Goal: Obtain resource: Download file/media

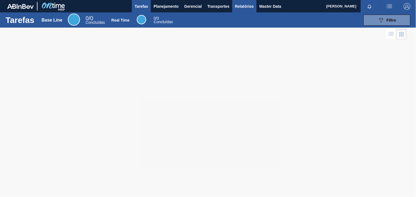
click at [249, 6] on span "Relatórios" at bounding box center [244, 6] width 19 height 7
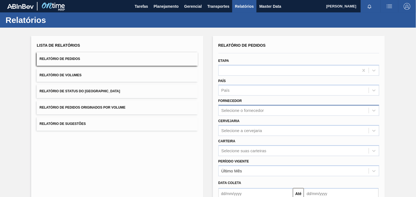
click at [252, 112] on div "Selecione o fornecedor" at bounding box center [294, 111] width 150 height 8
paste input "320622"
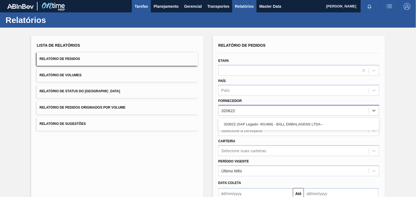
type input "320622"
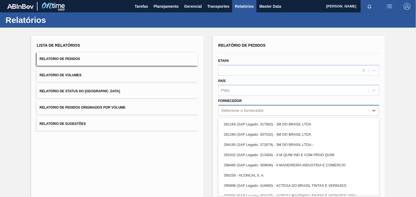
click at [255, 111] on div "Selecione o fornecedor" at bounding box center [299, 110] width 161 height 11
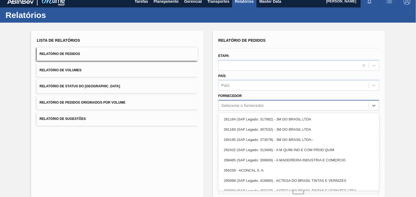
paste input "320622"
type input "320622"
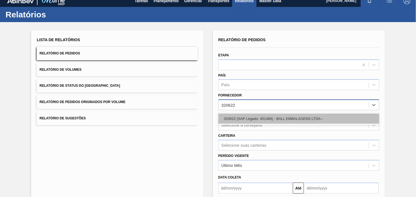
click at [261, 118] on div "320622 (SAP Legado: 451466) - BALL EMBALAGENS LTDA--" at bounding box center [299, 118] width 161 height 10
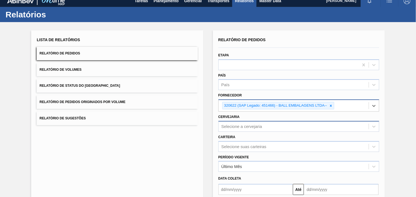
click at [247, 123] on div "Selecione a cervejaria" at bounding box center [299, 126] width 161 height 11
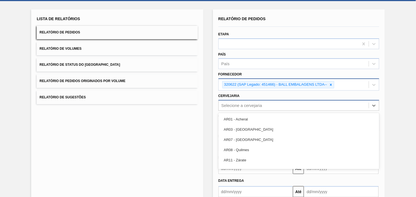
scroll to position [27, 0]
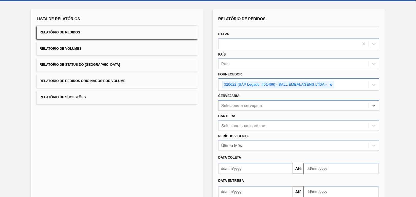
click at [269, 103] on div "Selecione a cervejaria" at bounding box center [294, 105] width 150 height 8
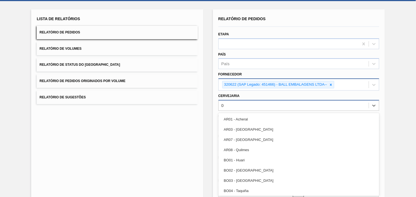
type input "02"
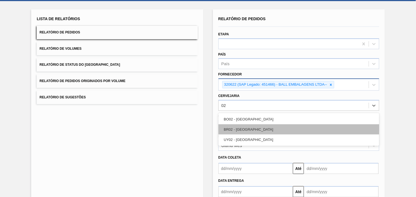
click at [266, 128] on div "BR02 - [GEOGRAPHIC_DATA]" at bounding box center [299, 129] width 161 height 10
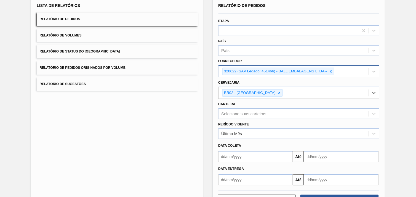
scroll to position [60, 0]
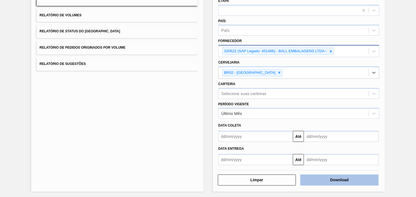
click at [359, 181] on button "Download" at bounding box center [340, 179] width 78 height 11
